Goal: Find specific page/section: Find specific page/section

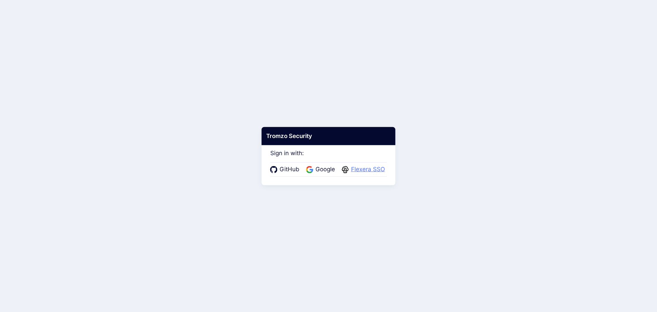
click at [358, 168] on span "Flexera SSO" at bounding box center [368, 169] width 38 height 9
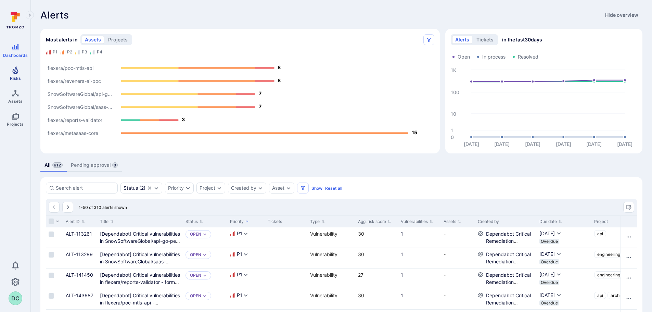
click at [14, 73] on icon "Risks" at bounding box center [15, 70] width 6 height 8
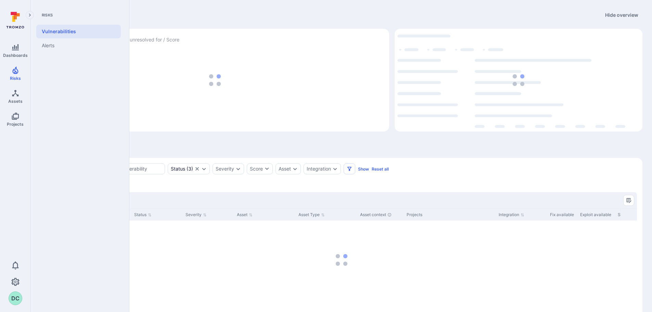
click at [16, 36] on div at bounding box center [15, 24] width 30 height 32
click at [17, 50] on icon "Dashboards" at bounding box center [15, 47] width 7 height 6
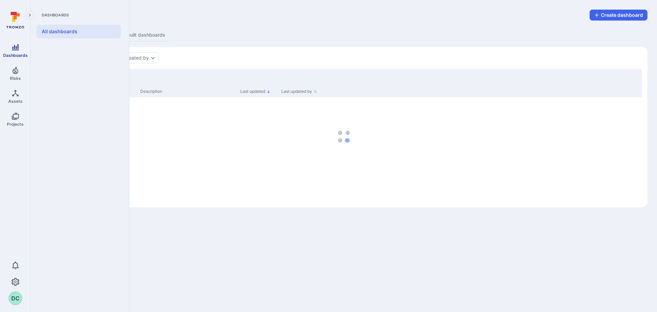
click at [17, 50] on icon "Dashboards" at bounding box center [15, 47] width 7 height 6
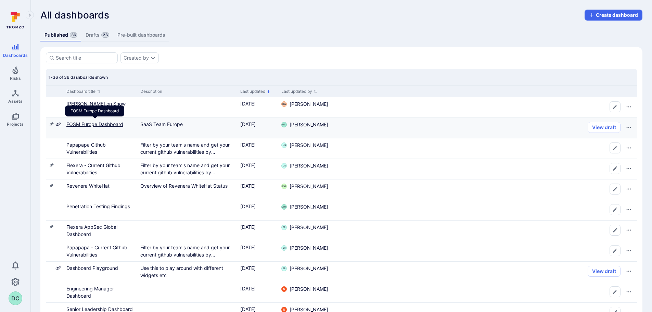
click at [103, 125] on link "FOSM Europe Dashboard" at bounding box center [94, 124] width 57 height 6
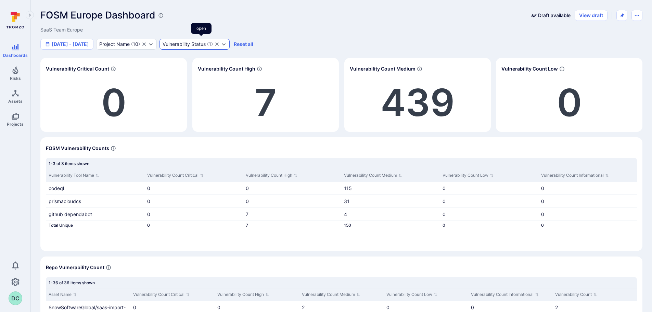
click at [227, 46] on icon "Expand dropdown" at bounding box center [223, 43] width 5 height 5
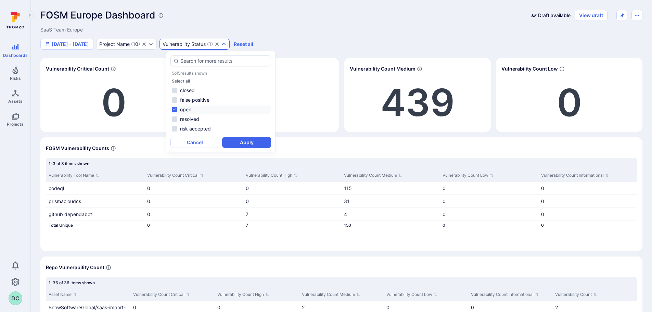
click at [239, 51] on div "FOSM Europe Dashboard Draft available View draft SaaS Team Europe [DATE] - [DAT…" at bounding box center [341, 210] width 602 height 400
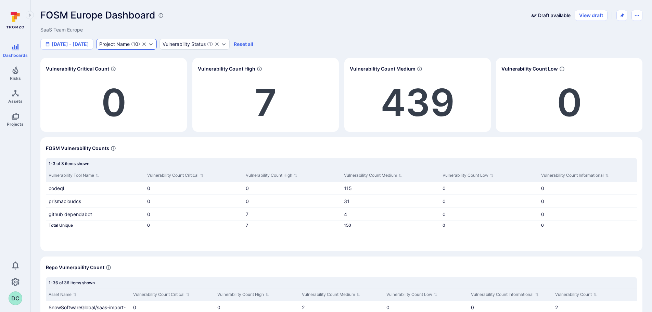
click at [154, 46] on icon "Expand dropdown" at bounding box center [150, 43] width 5 height 5
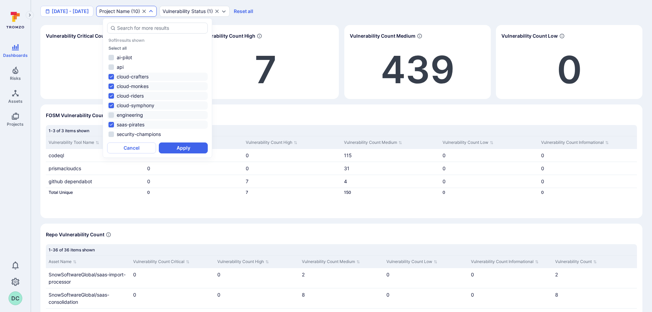
scroll to position [34, 0]
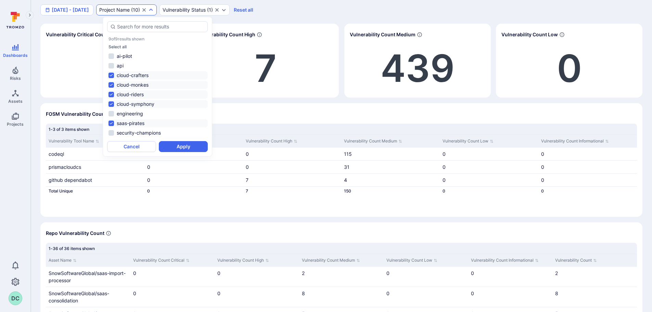
click at [274, 13] on div "[DATE] - [DATE] Project Name ( 10 ) Vulnerability Status ( 1 ) Reset all" at bounding box center [341, 9] width 602 height 11
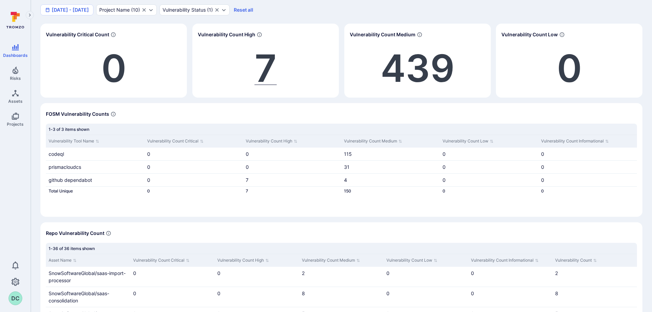
click at [273, 66] on span "7" at bounding box center [266, 68] width 22 height 46
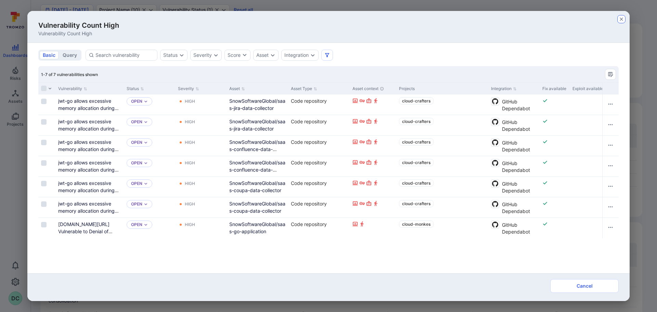
click at [620, 20] on icon "button" at bounding box center [621, 18] width 5 height 5
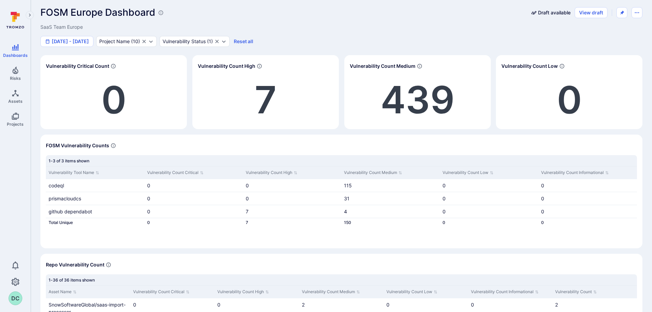
scroll to position [0, 0]
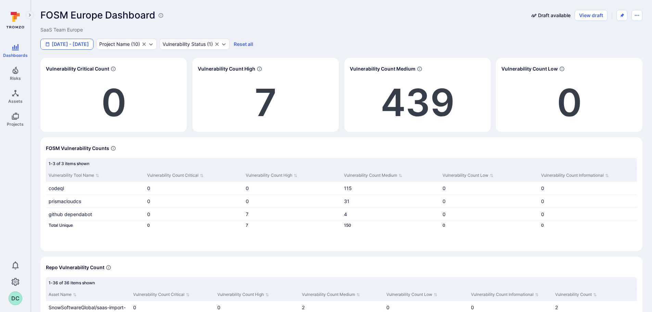
click at [83, 43] on button "[DATE] - [DATE]" at bounding box center [66, 44] width 53 height 11
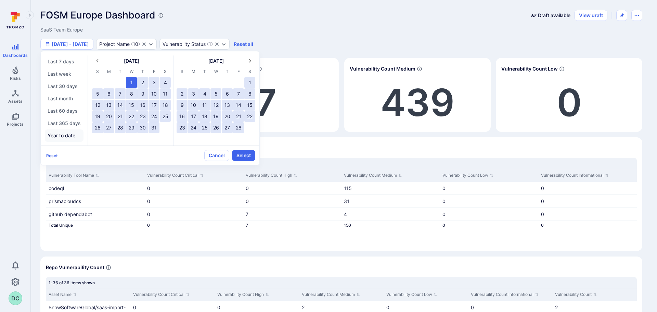
click at [65, 134] on button "Year to date" at bounding box center [64, 135] width 39 height 12
click at [234, 160] on button "Select" at bounding box center [243, 155] width 23 height 11
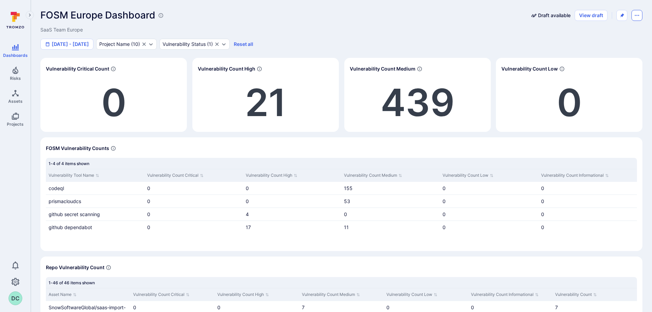
click at [638, 16] on icon "Dashboard menu" at bounding box center [636, 15] width 5 height 5
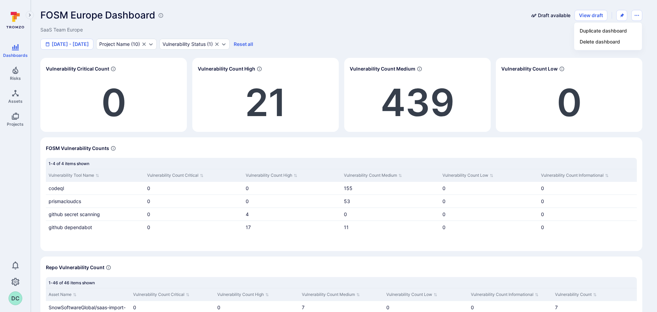
click at [345, 48] on div at bounding box center [328, 156] width 657 height 312
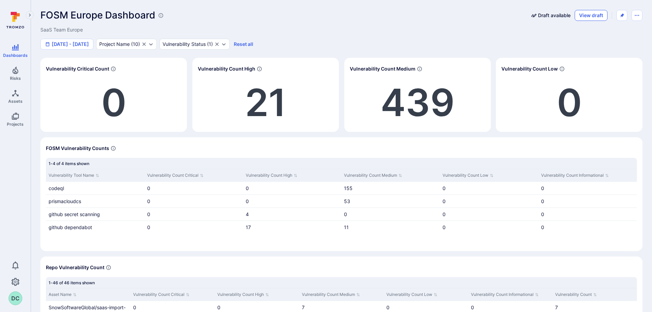
click at [591, 13] on button "View draft" at bounding box center [591, 15] width 33 height 11
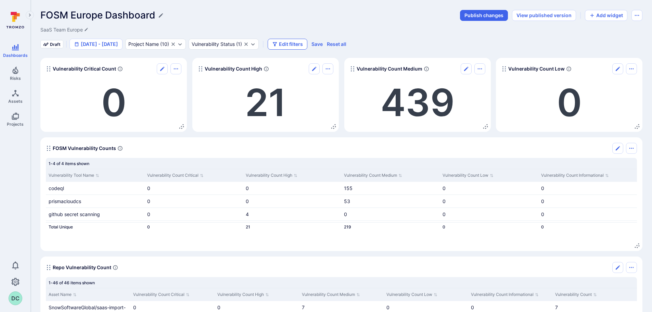
click at [278, 44] on icon "button" at bounding box center [274, 43] width 5 height 5
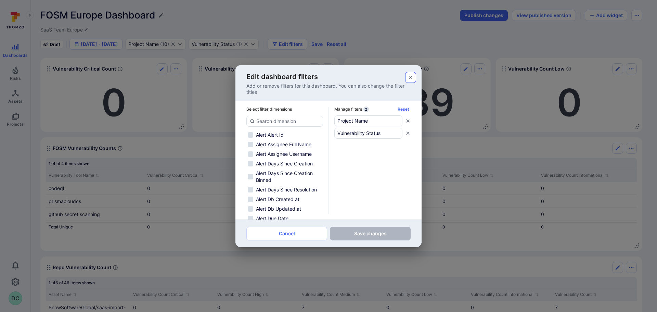
click at [412, 79] on icon "button" at bounding box center [410, 77] width 5 height 5
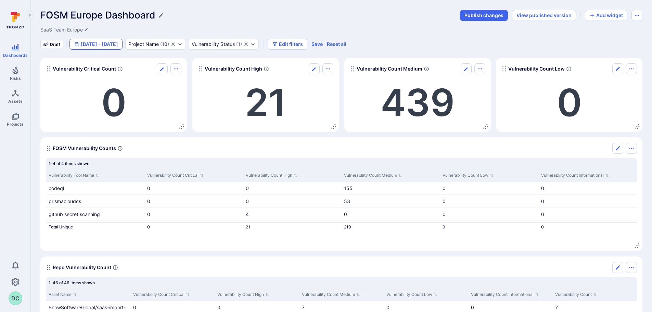
click at [97, 42] on button "[DATE] - [DATE]" at bounding box center [96, 44] width 53 height 11
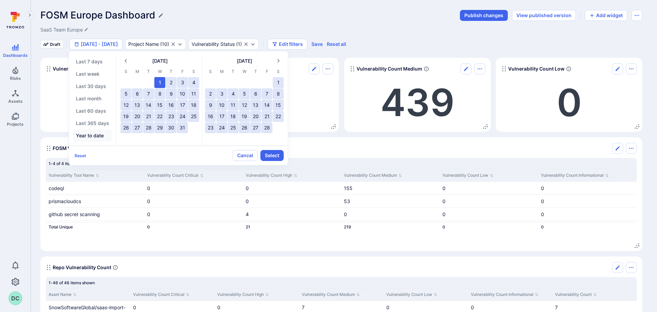
click at [90, 136] on button "Year to date" at bounding box center [92, 135] width 39 height 12
click at [98, 144] on div "Last 7 days Last week Last 30 days Last month Last 60 days Last 365 days Year t…" at bounding box center [94, 100] width 43 height 90
click at [97, 138] on button "Year to date" at bounding box center [92, 135] width 39 height 12
click at [277, 156] on button "Select" at bounding box center [272, 155] width 23 height 11
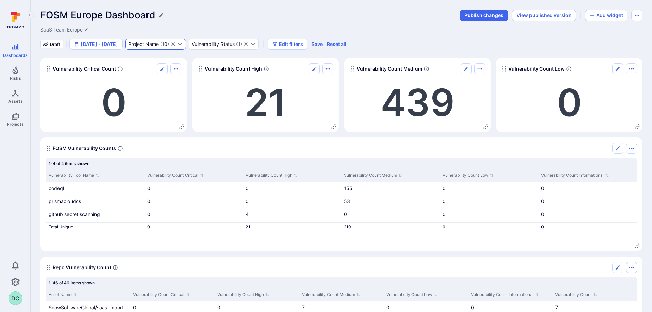
click at [183, 45] on icon "Expand dropdown" at bounding box center [179, 43] width 5 height 5
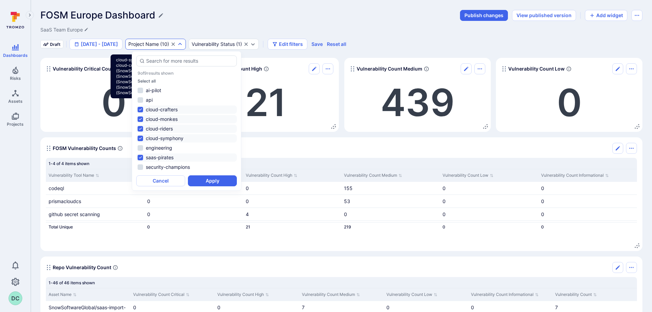
click at [186, 44] on div "Project Name ( 10 )" at bounding box center [155, 44] width 61 height 11
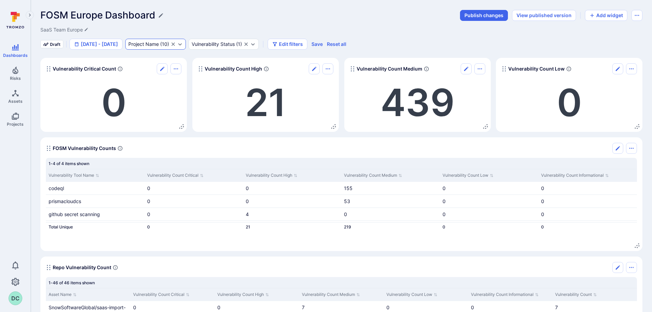
click at [183, 42] on icon "Expand dropdown" at bounding box center [179, 43] width 5 height 5
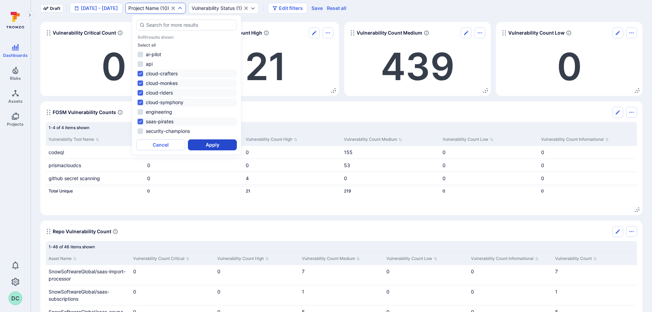
scroll to position [34, 0]
